Goal: Entertainment & Leisure: Browse casually

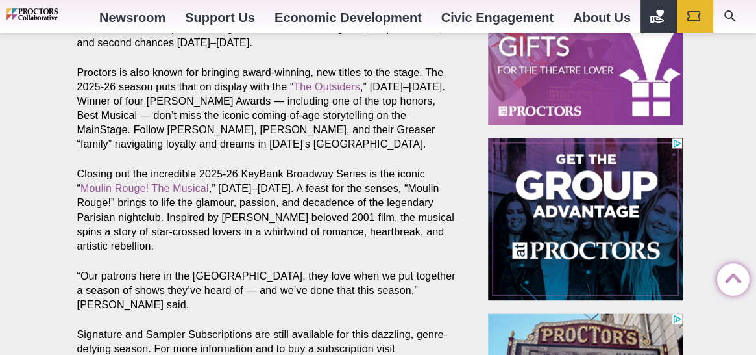
scroll to position [1234, 0]
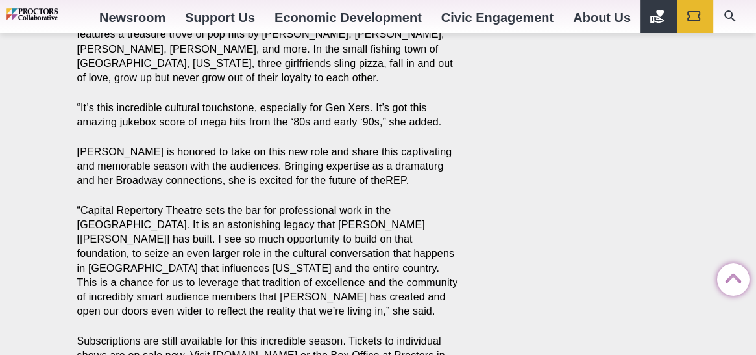
scroll to position [2099, 0]
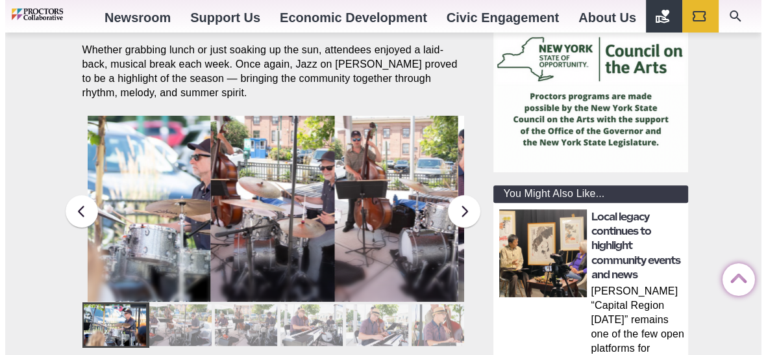
scroll to position [281, 0]
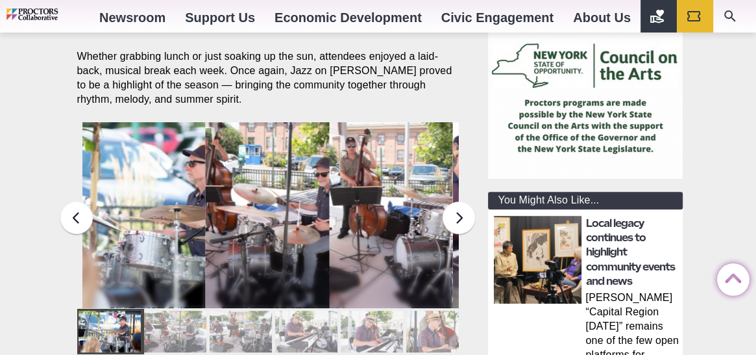
click at [190, 320] on div at bounding box center [175, 331] width 62 height 42
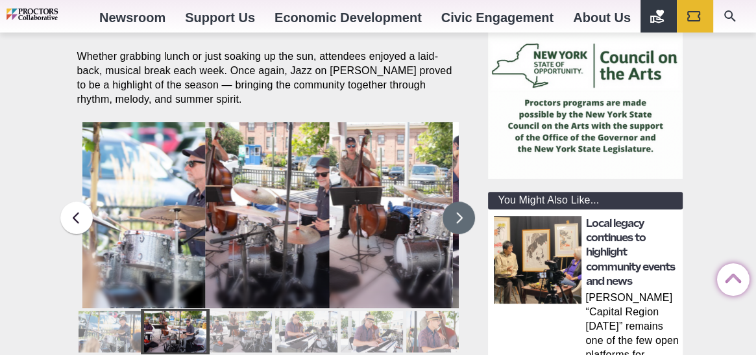
click at [461, 204] on button at bounding box center [459, 217] width 32 height 32
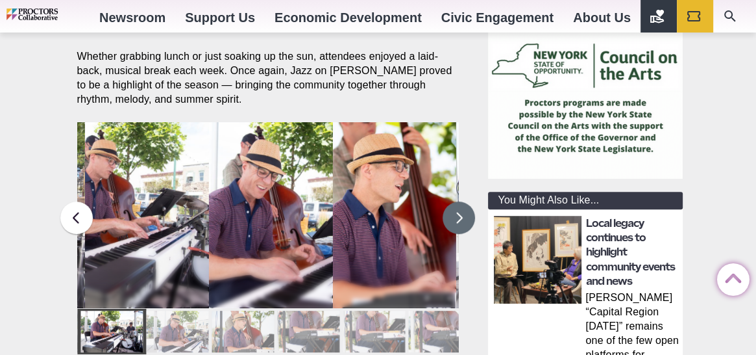
click at [461, 205] on button at bounding box center [459, 217] width 32 height 32
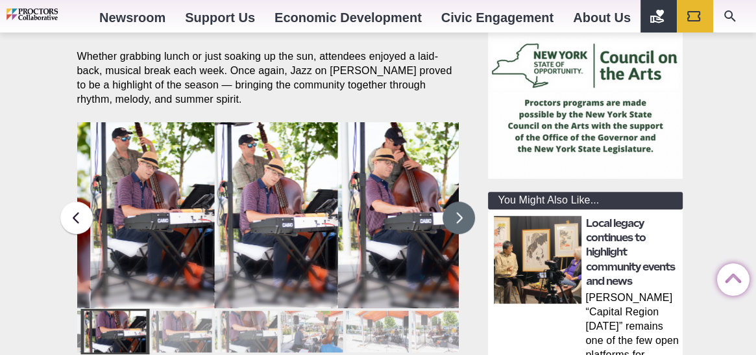
click at [461, 205] on button at bounding box center [459, 217] width 32 height 32
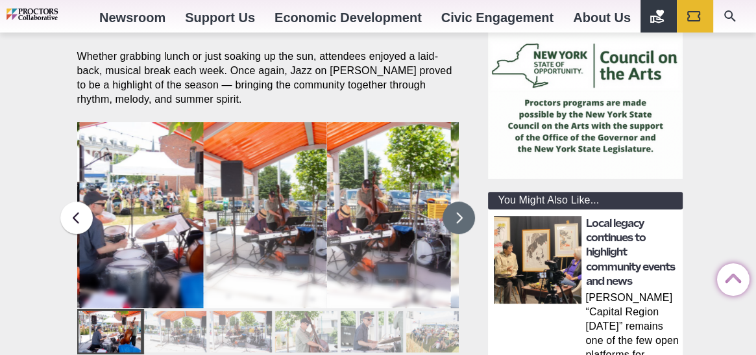
click at [166, 195] on figcaption "The Art D’echo Trio performs during Jazz on Jay in Jay Square in Schenectady, N…" at bounding box center [141, 235] width 124 height 145
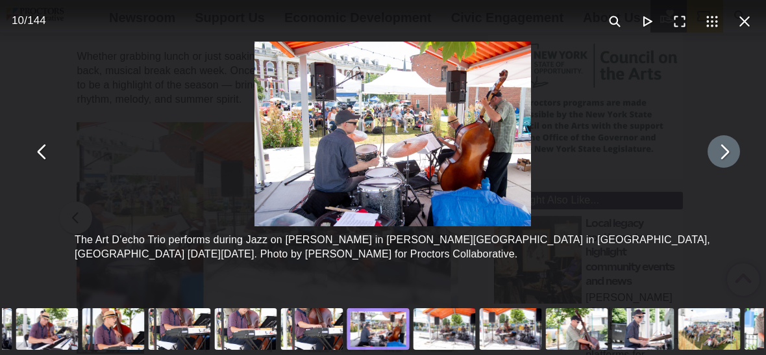
click at [717, 152] on button "You can close this modal content with the ESC key" at bounding box center [724, 151] width 32 height 32
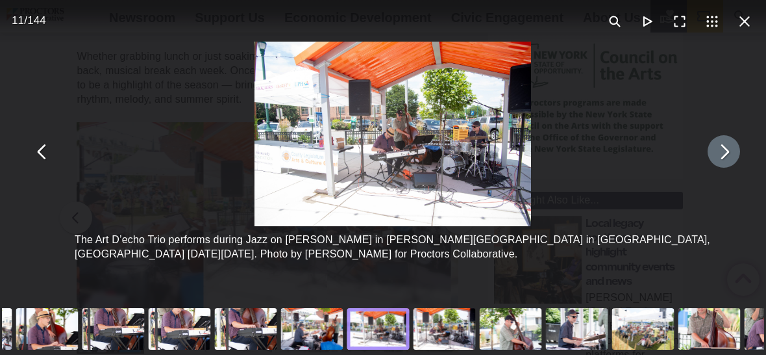
click at [717, 152] on button "You can close this modal content with the ESC key" at bounding box center [724, 151] width 32 height 32
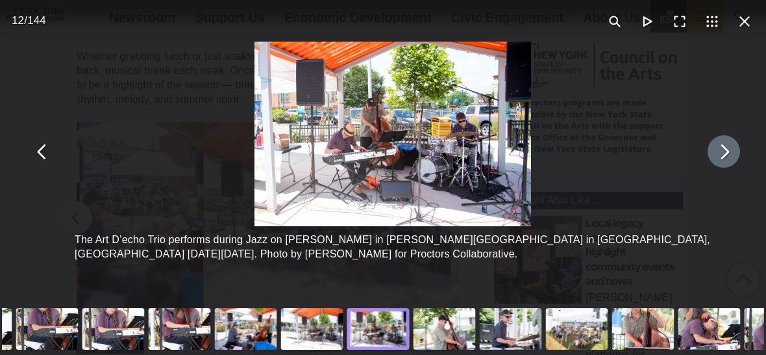
click at [717, 152] on button "You can close this modal content with the ESC key" at bounding box center [724, 151] width 32 height 32
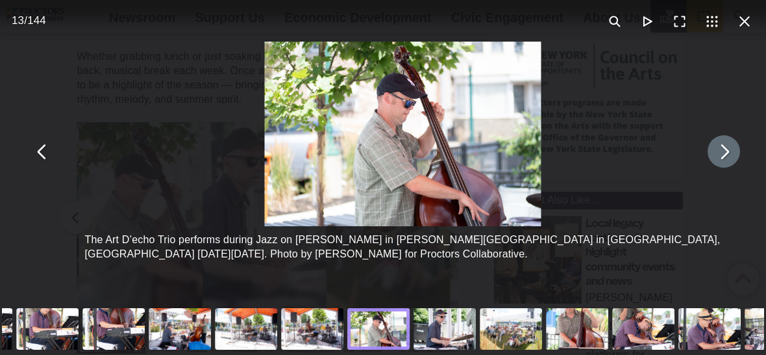
click at [717, 152] on button "You can close this modal content with the ESC key" at bounding box center [724, 151] width 32 height 32
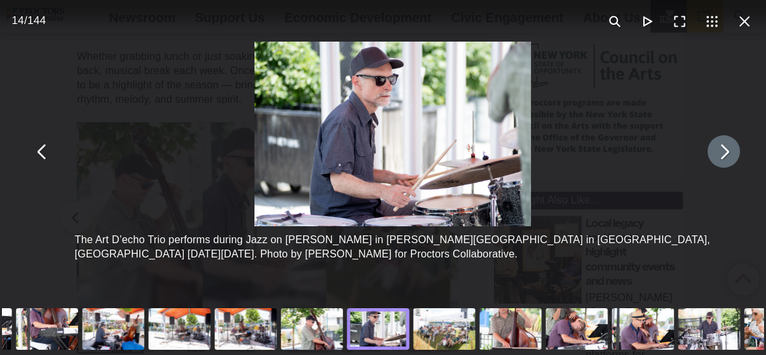
click at [717, 152] on button "You can close this modal content with the ESC key" at bounding box center [724, 151] width 32 height 32
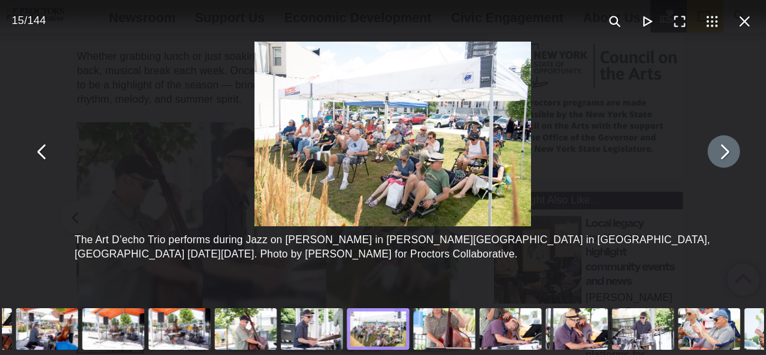
click at [717, 153] on button "You can close this modal content with the ESC key" at bounding box center [724, 151] width 32 height 32
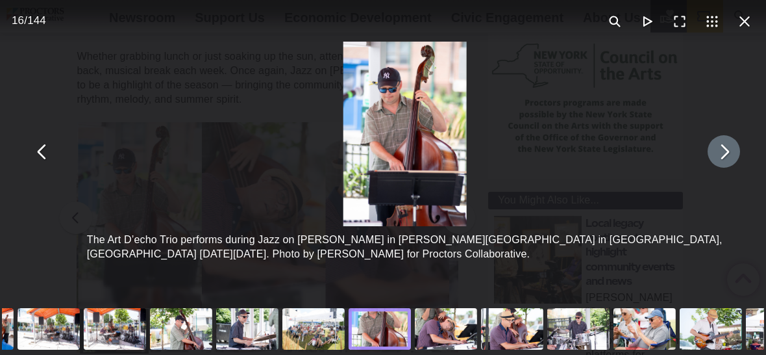
click at [717, 153] on button "You can close this modal content with the ESC key" at bounding box center [724, 151] width 32 height 32
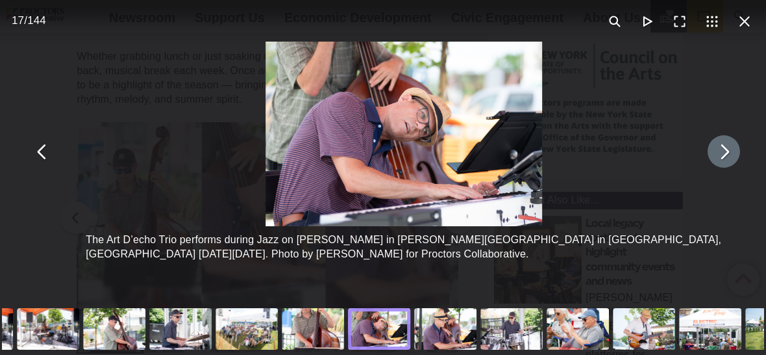
click at [717, 153] on button "You can close this modal content with the ESC key" at bounding box center [724, 151] width 32 height 32
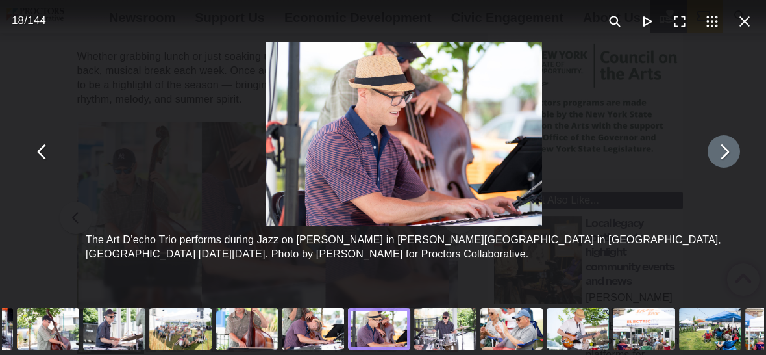
click at [717, 153] on button "You can close this modal content with the ESC key" at bounding box center [724, 151] width 32 height 32
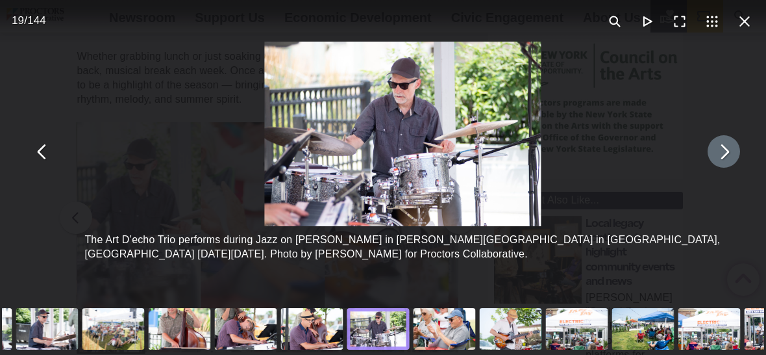
click at [717, 153] on button "You can close this modal content with the ESC key" at bounding box center [724, 151] width 32 height 32
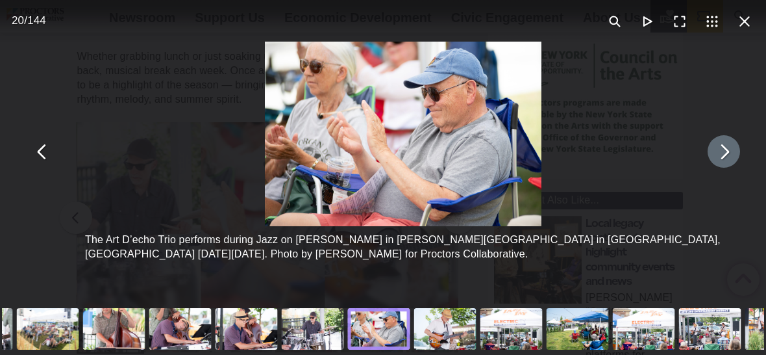
click at [717, 153] on button "You can close this modal content with the ESC key" at bounding box center [724, 151] width 32 height 32
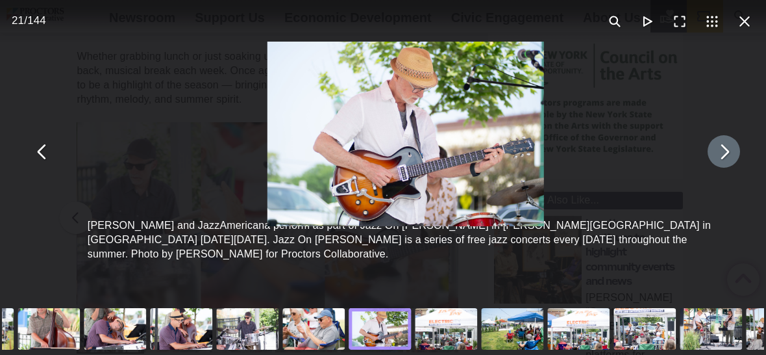
click at [717, 153] on button "You can close this modal content with the ESC key" at bounding box center [724, 151] width 32 height 32
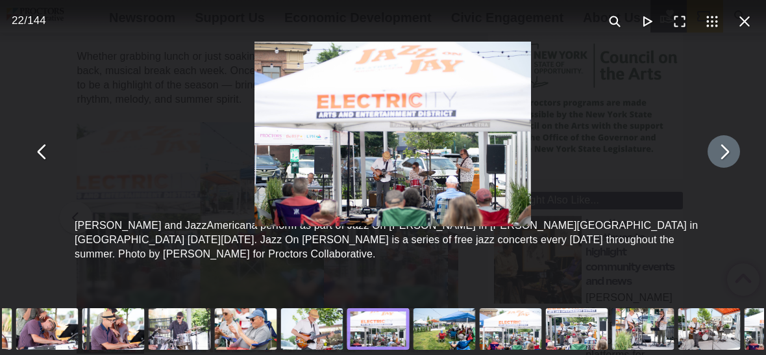
click at [717, 153] on button "You can close this modal content with the ESC key" at bounding box center [724, 151] width 32 height 32
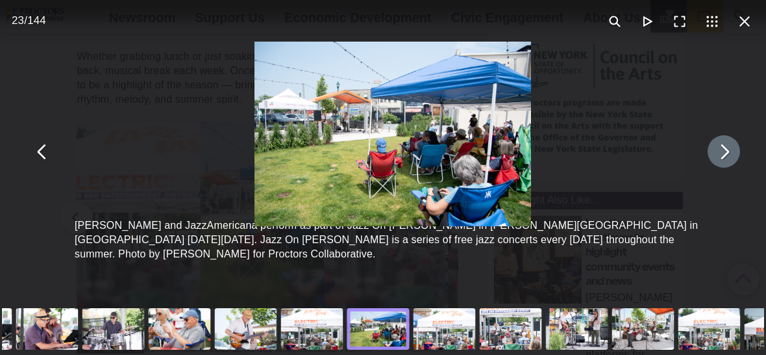
click at [717, 153] on button "You can close this modal content with the ESC key" at bounding box center [724, 151] width 32 height 32
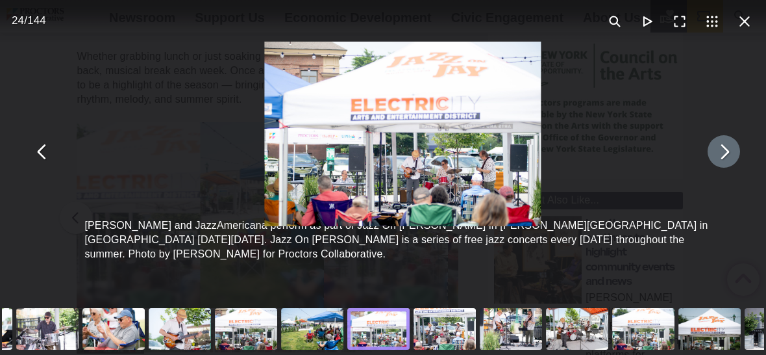
click at [717, 153] on button "You can close this modal content with the ESC key" at bounding box center [724, 151] width 32 height 32
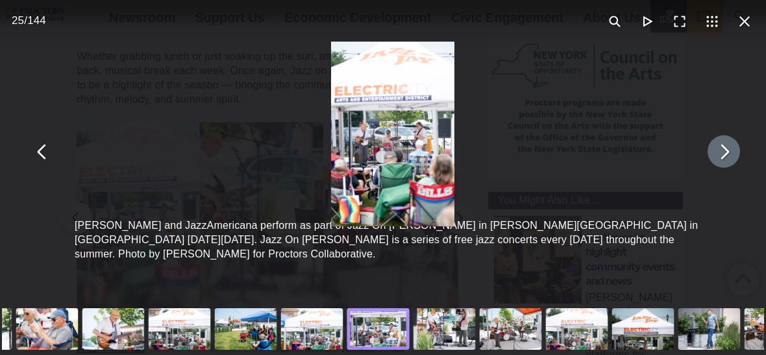
click at [717, 153] on button "You can close this modal content with the ESC key" at bounding box center [724, 151] width 32 height 32
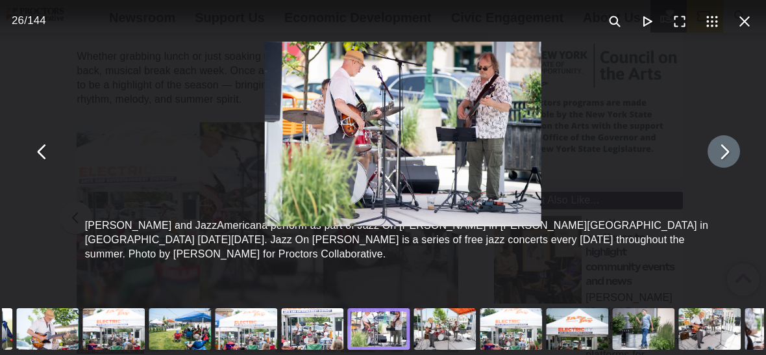
click at [717, 153] on button "You can close this modal content with the ESC key" at bounding box center [724, 151] width 32 height 32
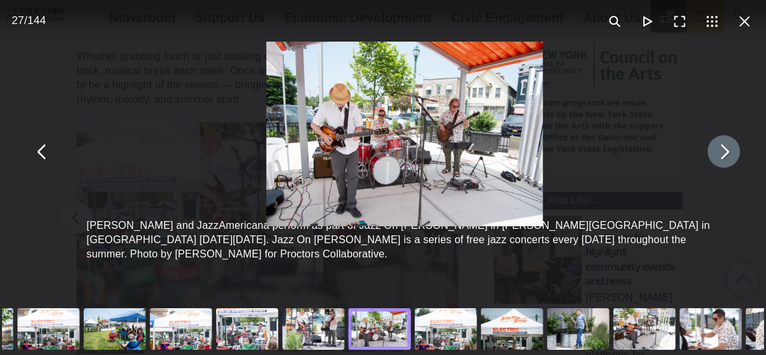
click at [717, 153] on button "You can close this modal content with the ESC key" at bounding box center [724, 151] width 32 height 32
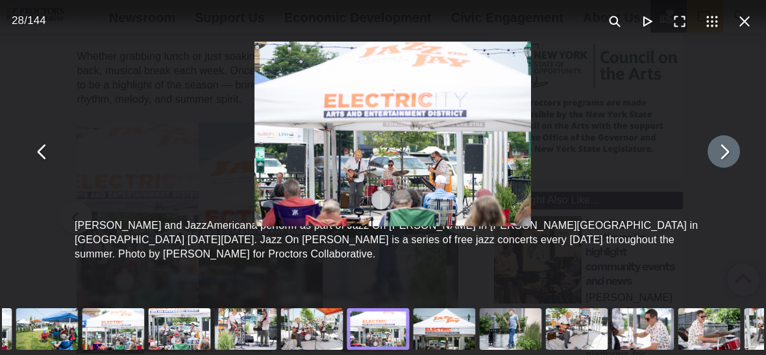
click at [717, 153] on button "You can close this modal content with the ESC key" at bounding box center [724, 151] width 32 height 32
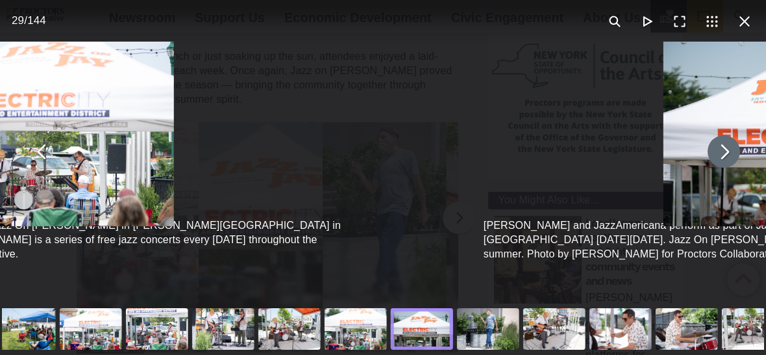
click at [717, 153] on button "You can close this modal content with the ESC key" at bounding box center [724, 151] width 32 height 32
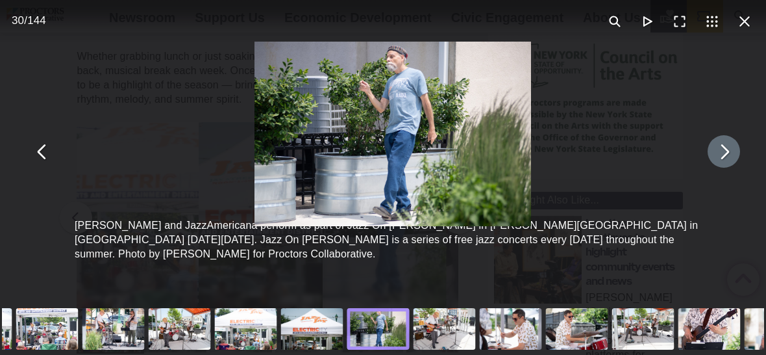
click at [717, 153] on button "You can close this modal content with the ESC key" at bounding box center [724, 151] width 32 height 32
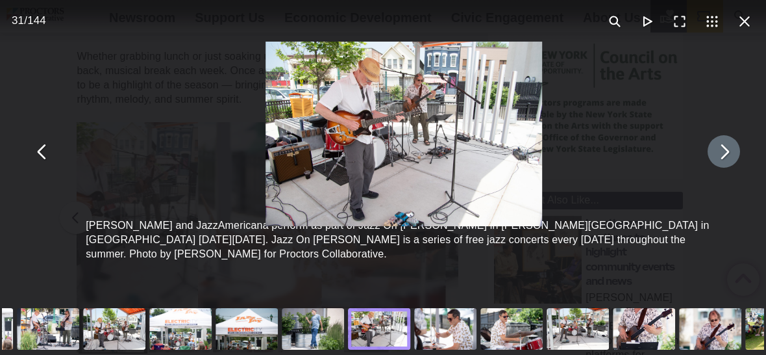
click at [717, 153] on button "You can close this modal content with the ESC key" at bounding box center [724, 151] width 32 height 32
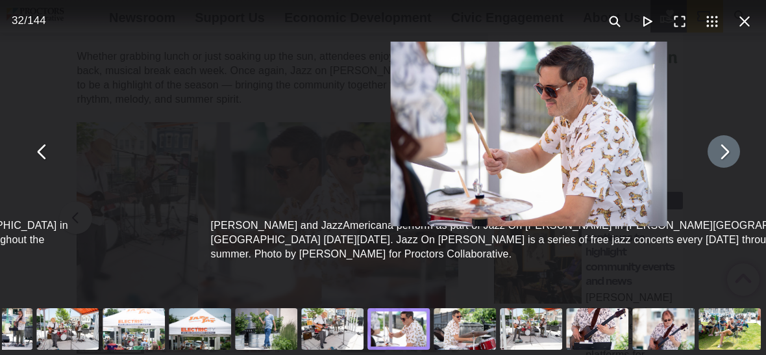
click at [717, 153] on button "You can close this modal content with the ESC key" at bounding box center [724, 151] width 32 height 32
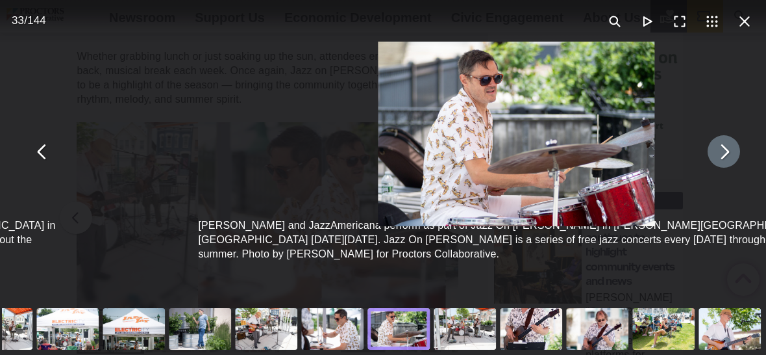
click at [717, 153] on button "You can close this modal content with the ESC key" at bounding box center [724, 151] width 32 height 32
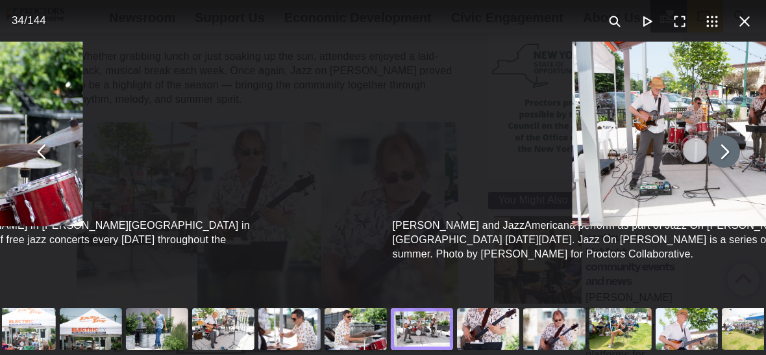
click at [717, 153] on button "You can close this modal content with the ESC key" at bounding box center [724, 151] width 32 height 32
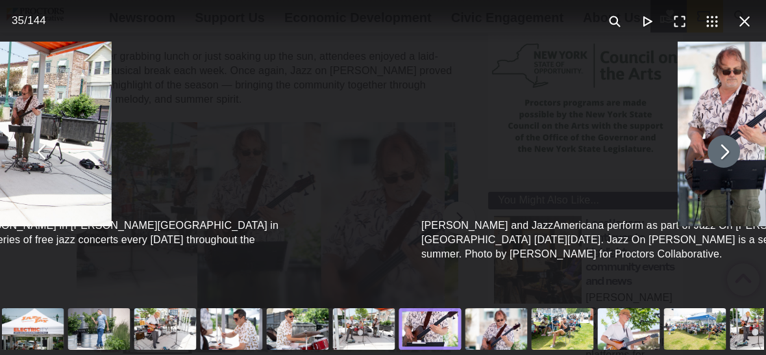
click at [717, 153] on button "You can close this modal content with the ESC key" at bounding box center [724, 151] width 32 height 32
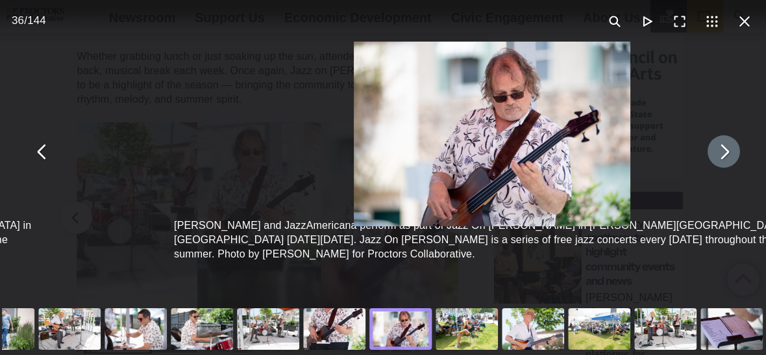
click at [717, 153] on button "You can close this modal content with the ESC key" at bounding box center [724, 151] width 32 height 32
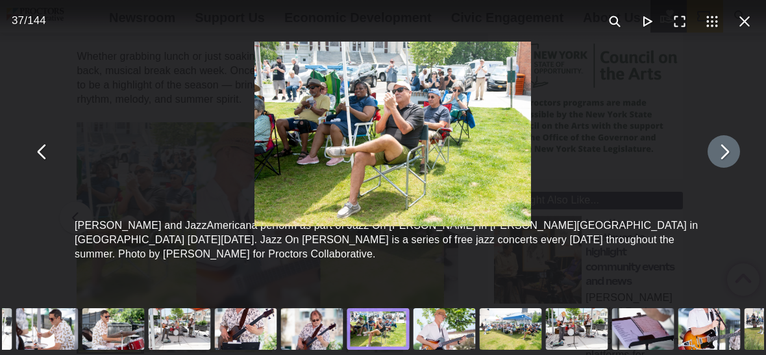
click at [717, 153] on button "You can close this modal content with the ESC key" at bounding box center [724, 151] width 32 height 32
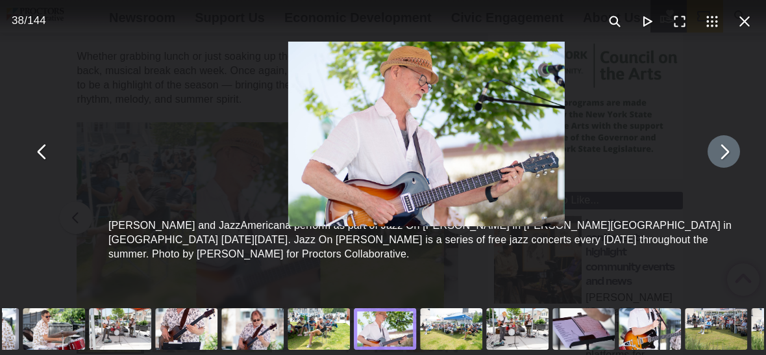
click at [717, 153] on button "You can close this modal content with the ESC key" at bounding box center [724, 151] width 32 height 32
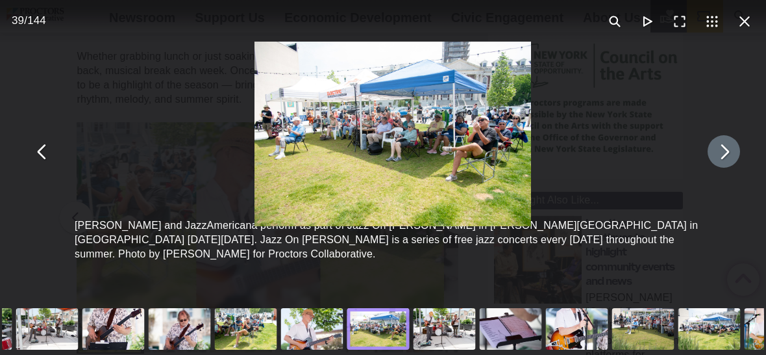
click at [717, 153] on button "You can close this modal content with the ESC key" at bounding box center [724, 151] width 32 height 32
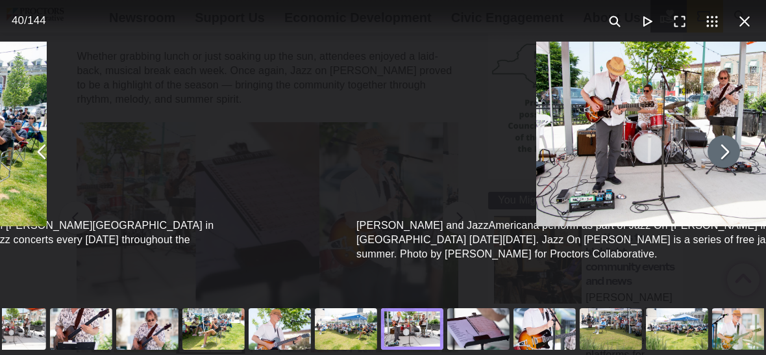
click at [717, 153] on button "You can close this modal content with the ESC key" at bounding box center [724, 151] width 32 height 32
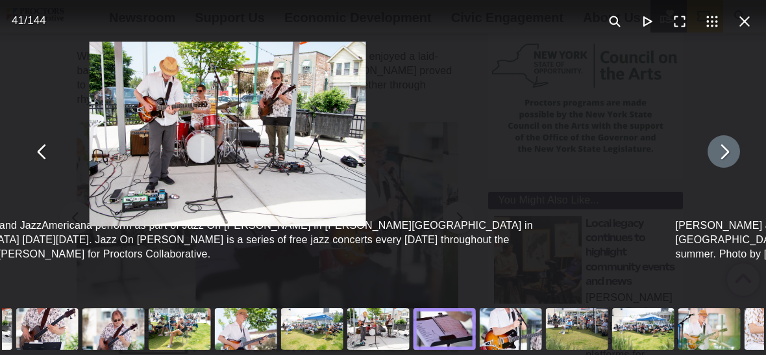
click at [717, 153] on button "You can close this modal content with the ESC key" at bounding box center [724, 151] width 32 height 32
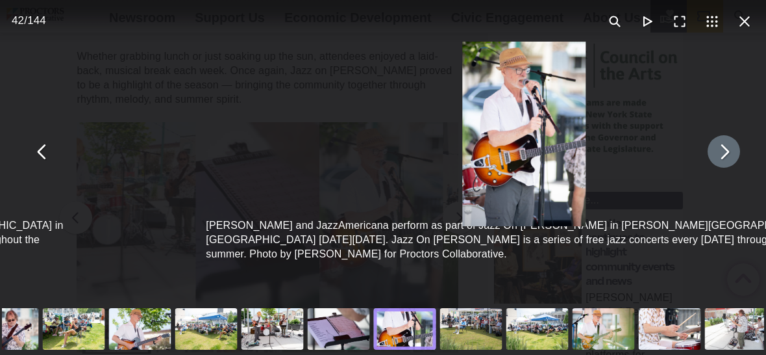
click at [717, 153] on button "You can close this modal content with the ESC key" at bounding box center [724, 151] width 32 height 32
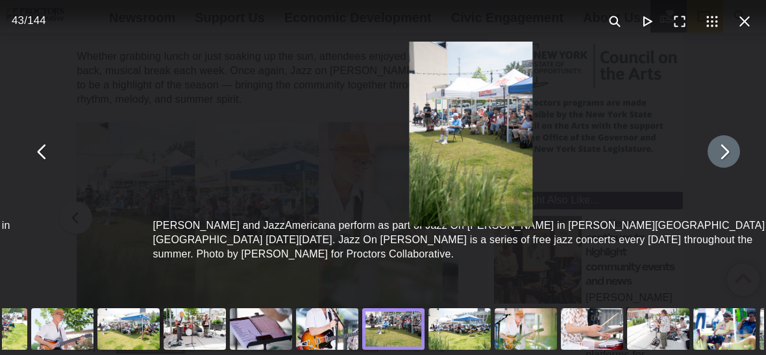
click at [717, 153] on button "You can close this modal content with the ESC key" at bounding box center [724, 151] width 32 height 32
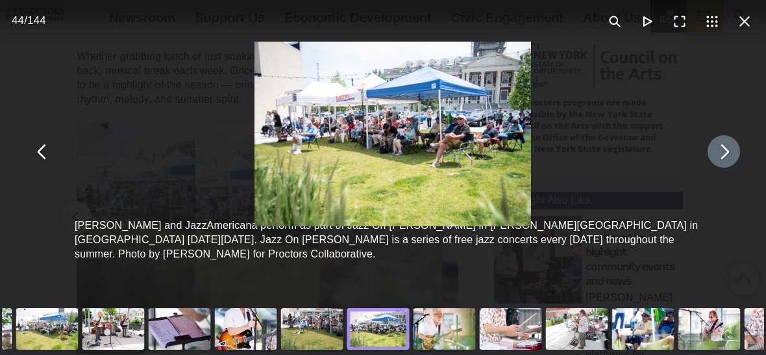
click at [717, 153] on button "You can close this modal content with the ESC key" at bounding box center [724, 151] width 32 height 32
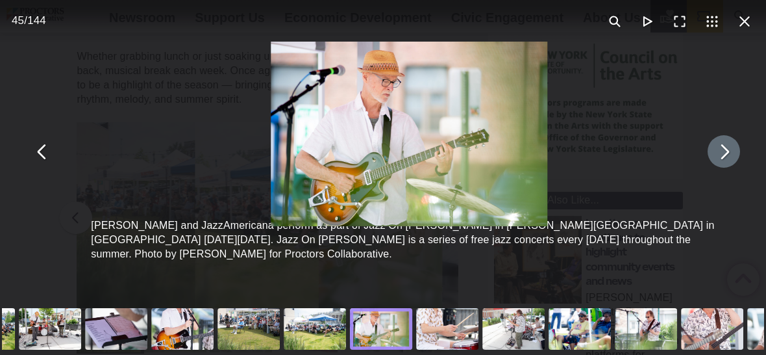
click at [717, 153] on button "You can close this modal content with the ESC key" at bounding box center [724, 151] width 32 height 32
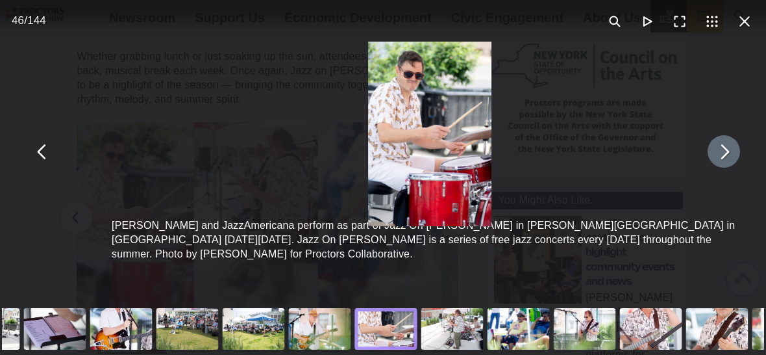
click at [717, 153] on button "You can close this modal content with the ESC key" at bounding box center [724, 151] width 32 height 32
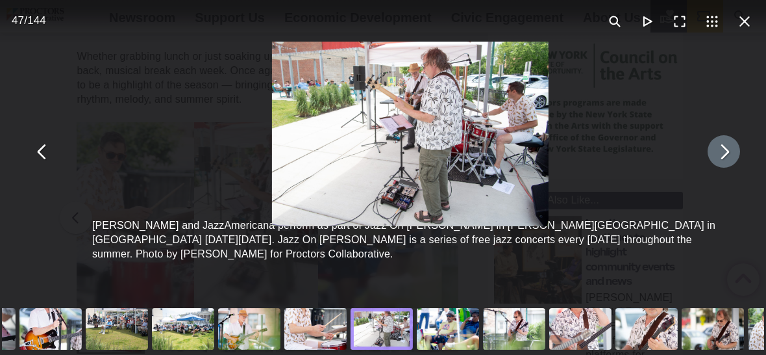
click at [717, 153] on button "You can close this modal content with the ESC key" at bounding box center [724, 151] width 32 height 32
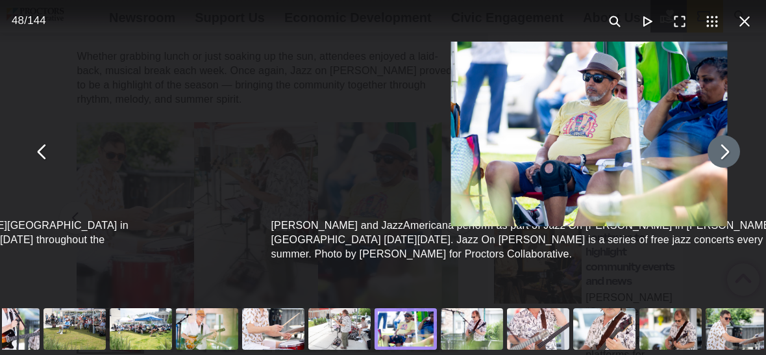
click at [717, 153] on button "You can close this modal content with the ESC key" at bounding box center [724, 151] width 32 height 32
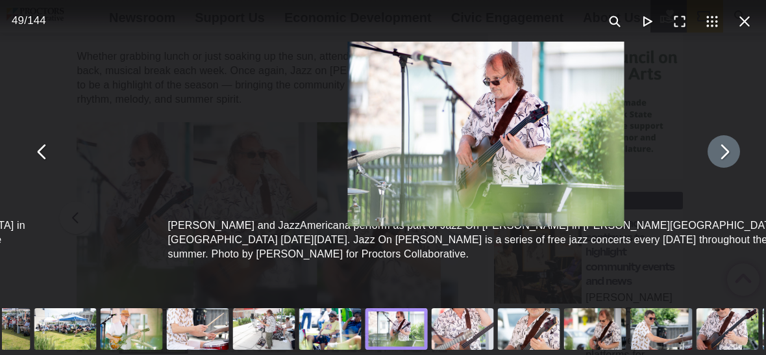
click at [717, 153] on button "You can close this modal content with the ESC key" at bounding box center [724, 151] width 32 height 32
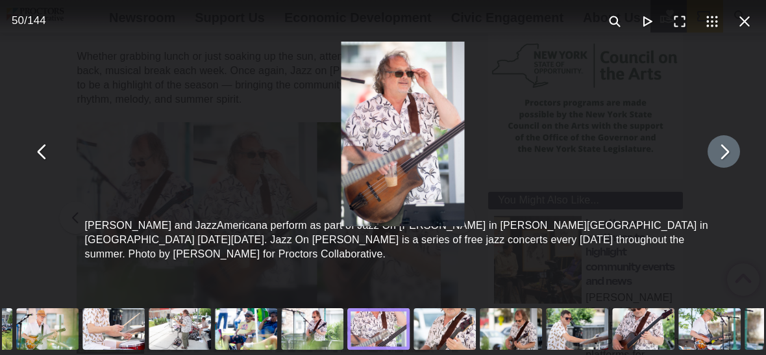
click at [717, 153] on button "You can close this modal content with the ESC key" at bounding box center [724, 151] width 32 height 32
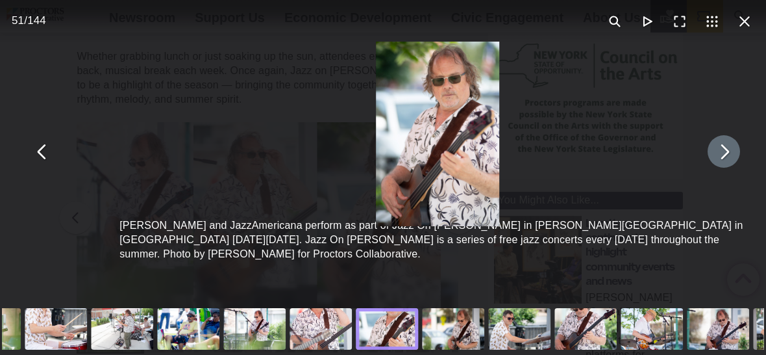
click at [717, 153] on button "You can close this modal content with the ESC key" at bounding box center [724, 151] width 32 height 32
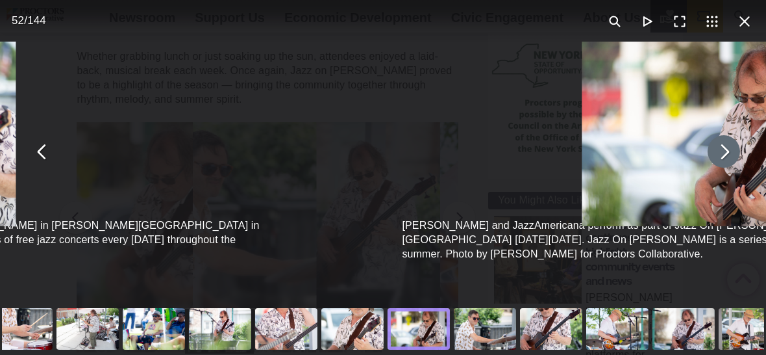
click at [717, 153] on button "You can close this modal content with the ESC key" at bounding box center [724, 151] width 32 height 32
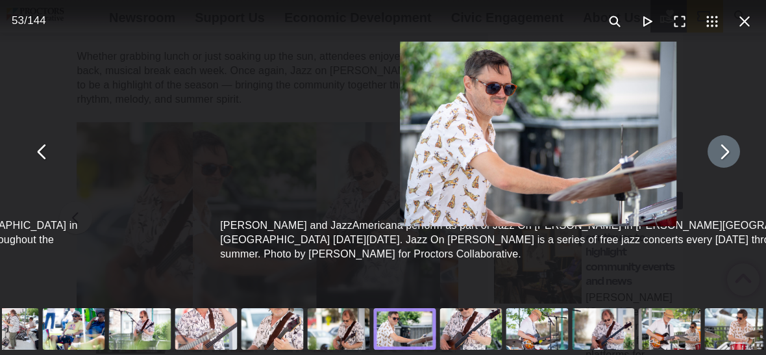
click at [717, 153] on button "You can close this modal content with the ESC key" at bounding box center [724, 151] width 32 height 32
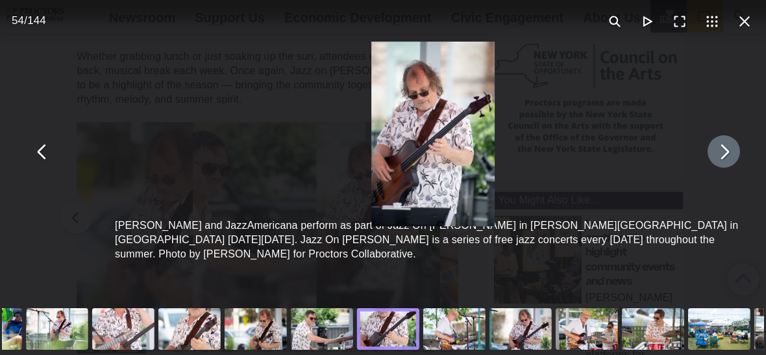
click at [717, 153] on button "You can close this modal content with the ESC key" at bounding box center [724, 151] width 32 height 32
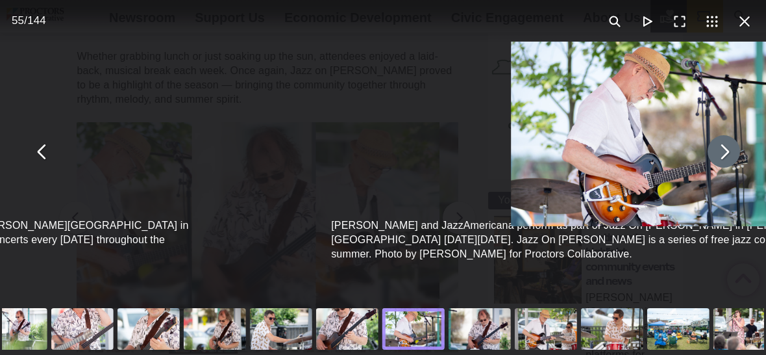
click at [717, 153] on button "You can close this modal content with the ESC key" at bounding box center [724, 151] width 32 height 32
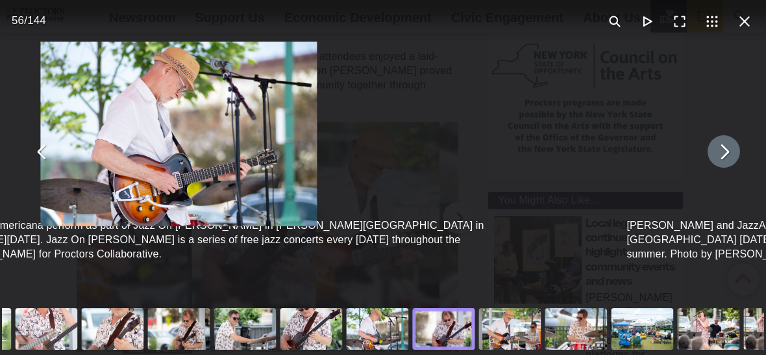
click at [717, 153] on button "You can close this modal content with the ESC key" at bounding box center [724, 151] width 32 height 32
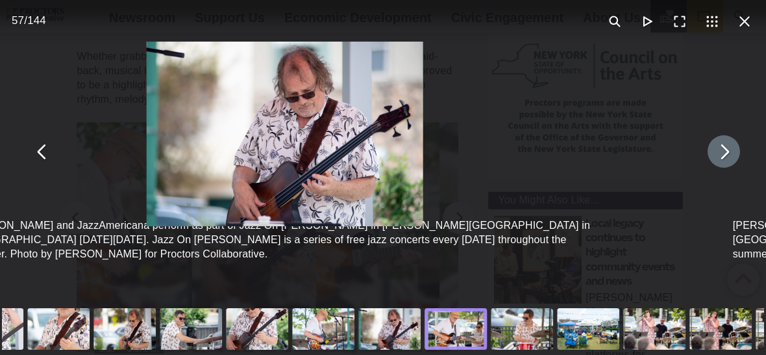
click at [717, 153] on button "You can close this modal content with the ESC key" at bounding box center [724, 151] width 32 height 32
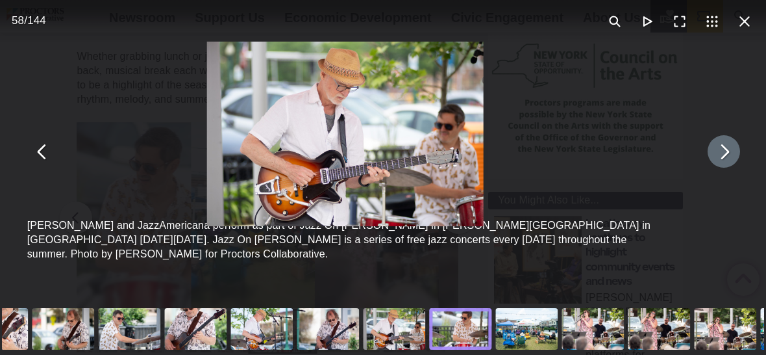
click at [717, 153] on button "You can close this modal content with the ESC key" at bounding box center [724, 151] width 32 height 32
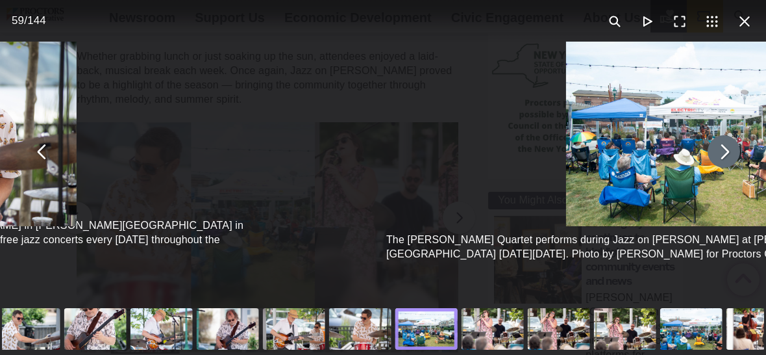
click at [717, 153] on button "You can close this modal content with the ESC key" at bounding box center [724, 151] width 32 height 32
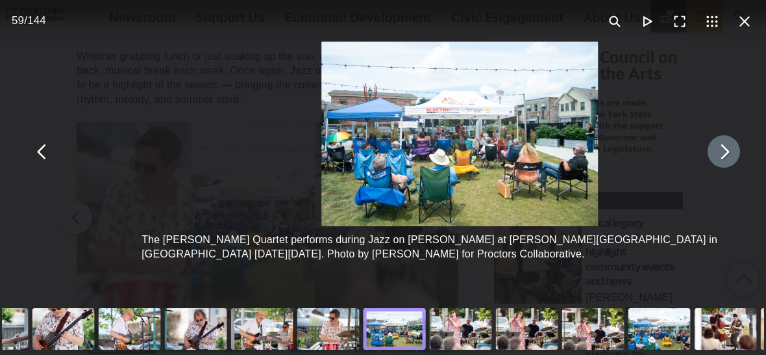
click at [717, 153] on button "You can close this modal content with the ESC key" at bounding box center [724, 151] width 32 height 32
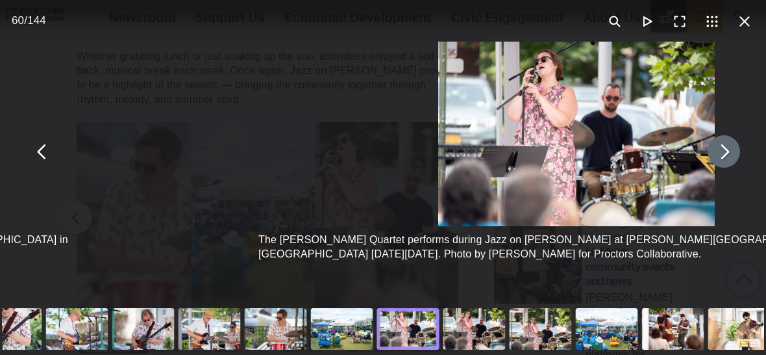
click at [717, 153] on button "You can close this modal content with the ESC key" at bounding box center [724, 151] width 32 height 32
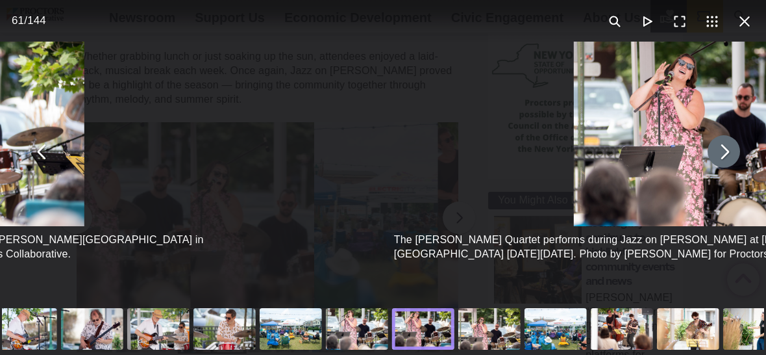
click at [717, 153] on button "You can close this modal content with the ESC key" at bounding box center [724, 151] width 32 height 32
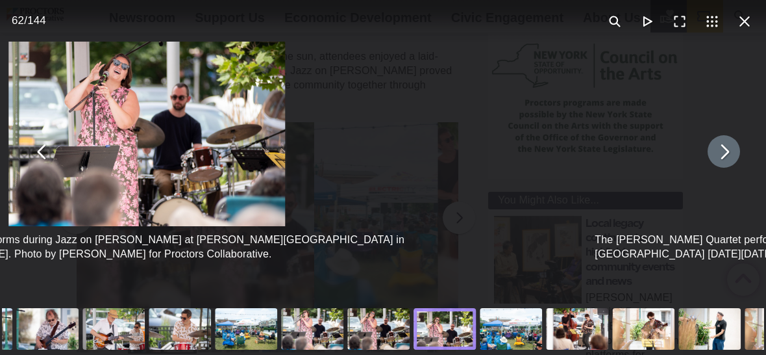
click at [717, 153] on button "You can close this modal content with the ESC key" at bounding box center [724, 151] width 32 height 32
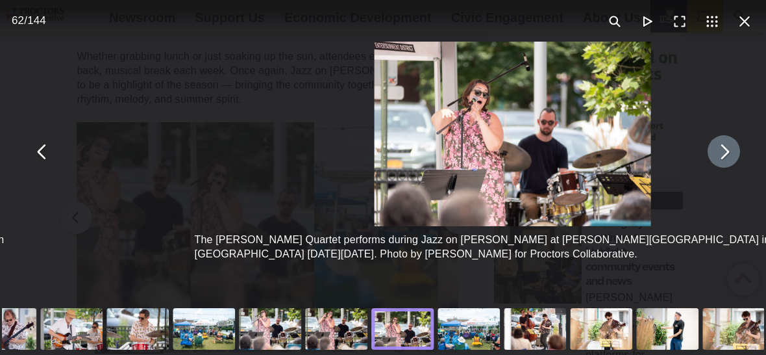
click at [717, 153] on button "You can close this modal content with the ESC key" at bounding box center [724, 151] width 32 height 32
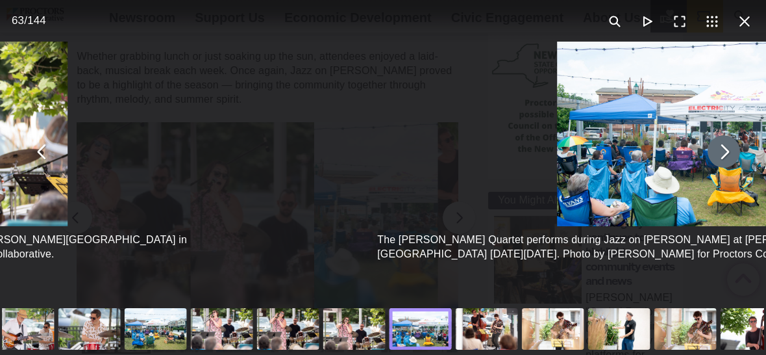
click at [717, 153] on button "You can close this modal content with the ESC key" at bounding box center [724, 151] width 32 height 32
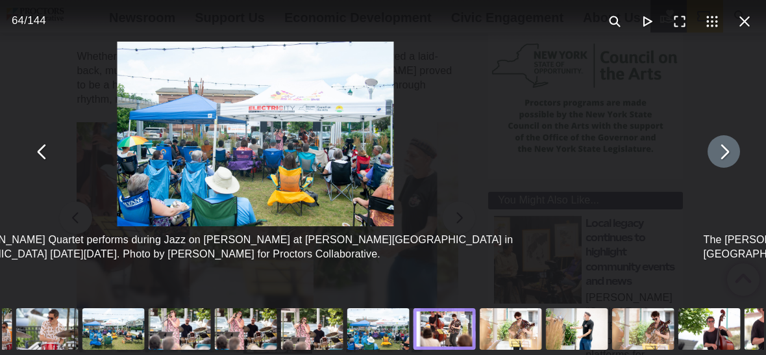
click at [717, 153] on button "You can close this modal content with the ESC key" at bounding box center [724, 151] width 32 height 32
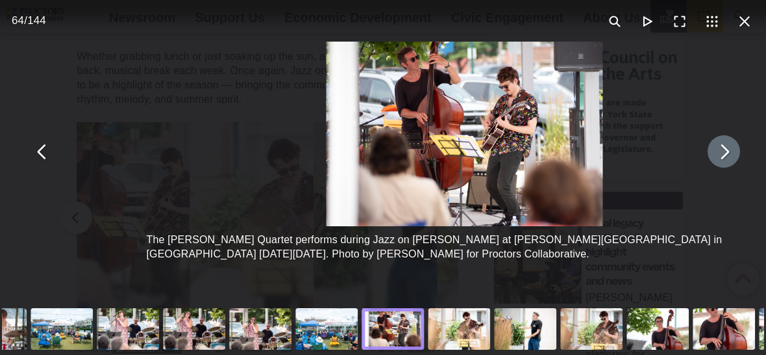
click at [717, 153] on button "You can close this modal content with the ESC key" at bounding box center [724, 151] width 32 height 32
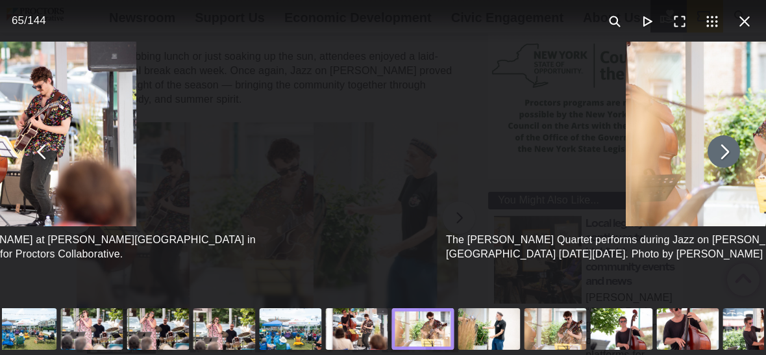
click at [717, 153] on button "You can close this modal content with the ESC key" at bounding box center [724, 151] width 32 height 32
